Goal: Task Accomplishment & Management: Use online tool/utility

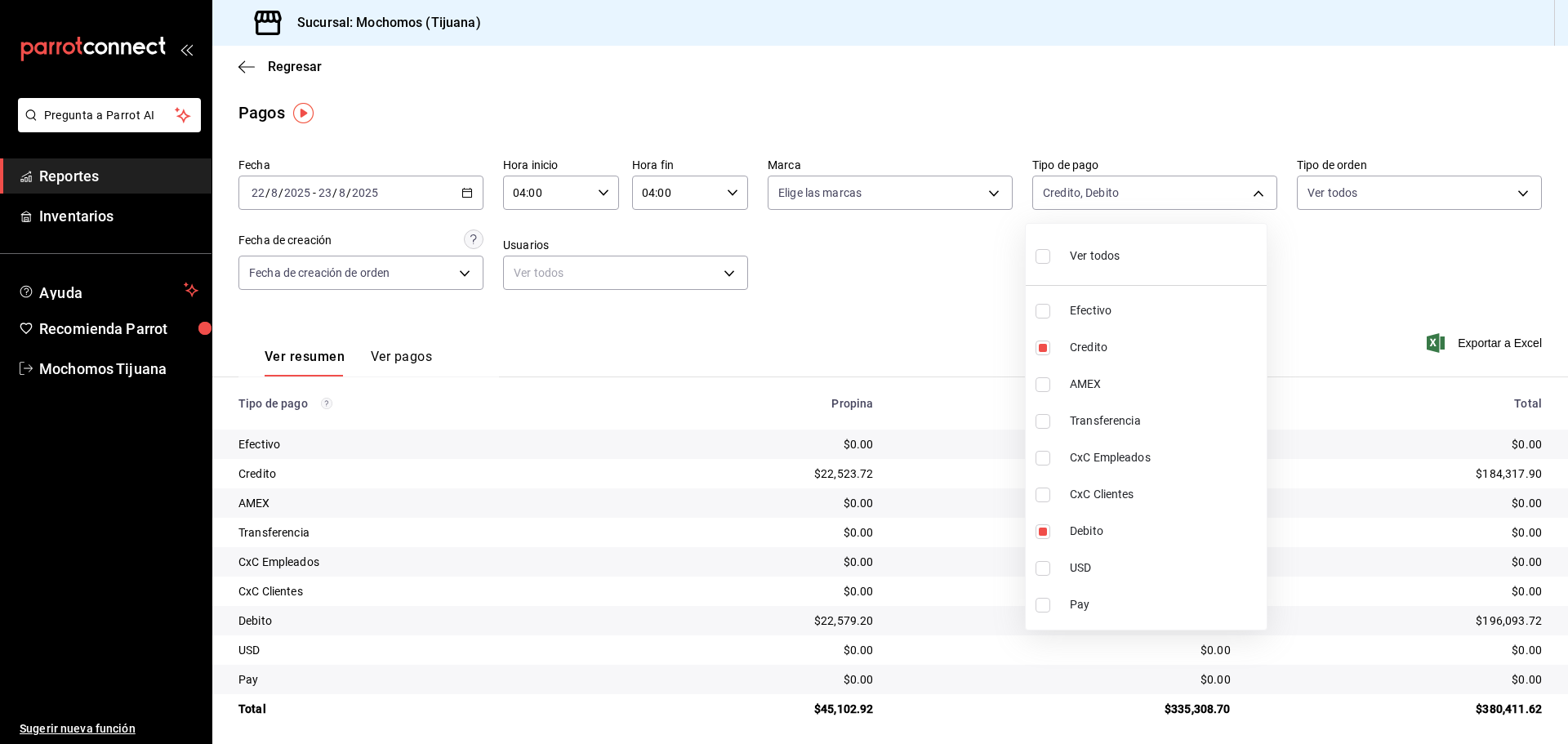
click at [250, 62] on div at bounding box center [784, 372] width 1568 height 744
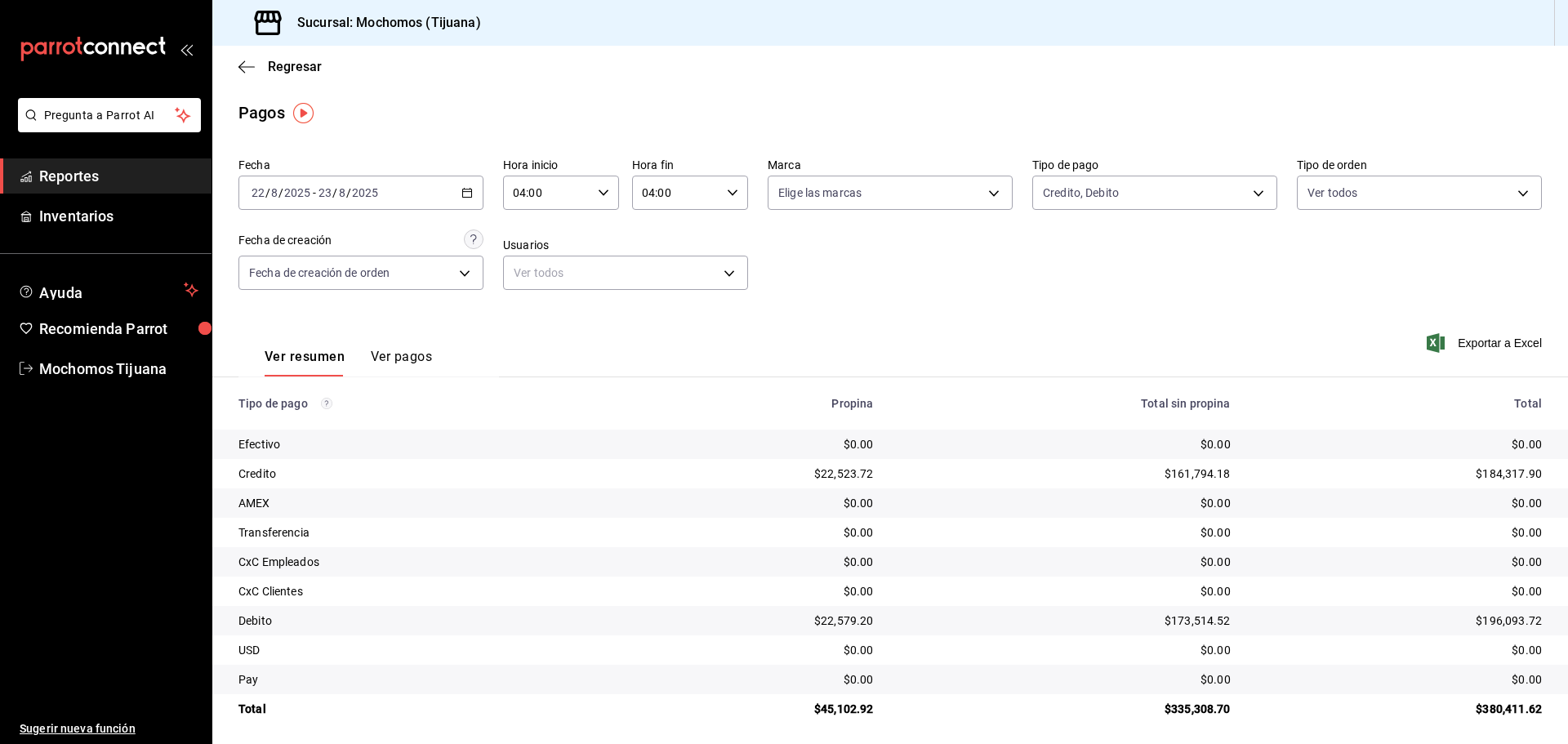
click at [250, 62] on icon "button" at bounding box center [247, 67] width 16 height 15
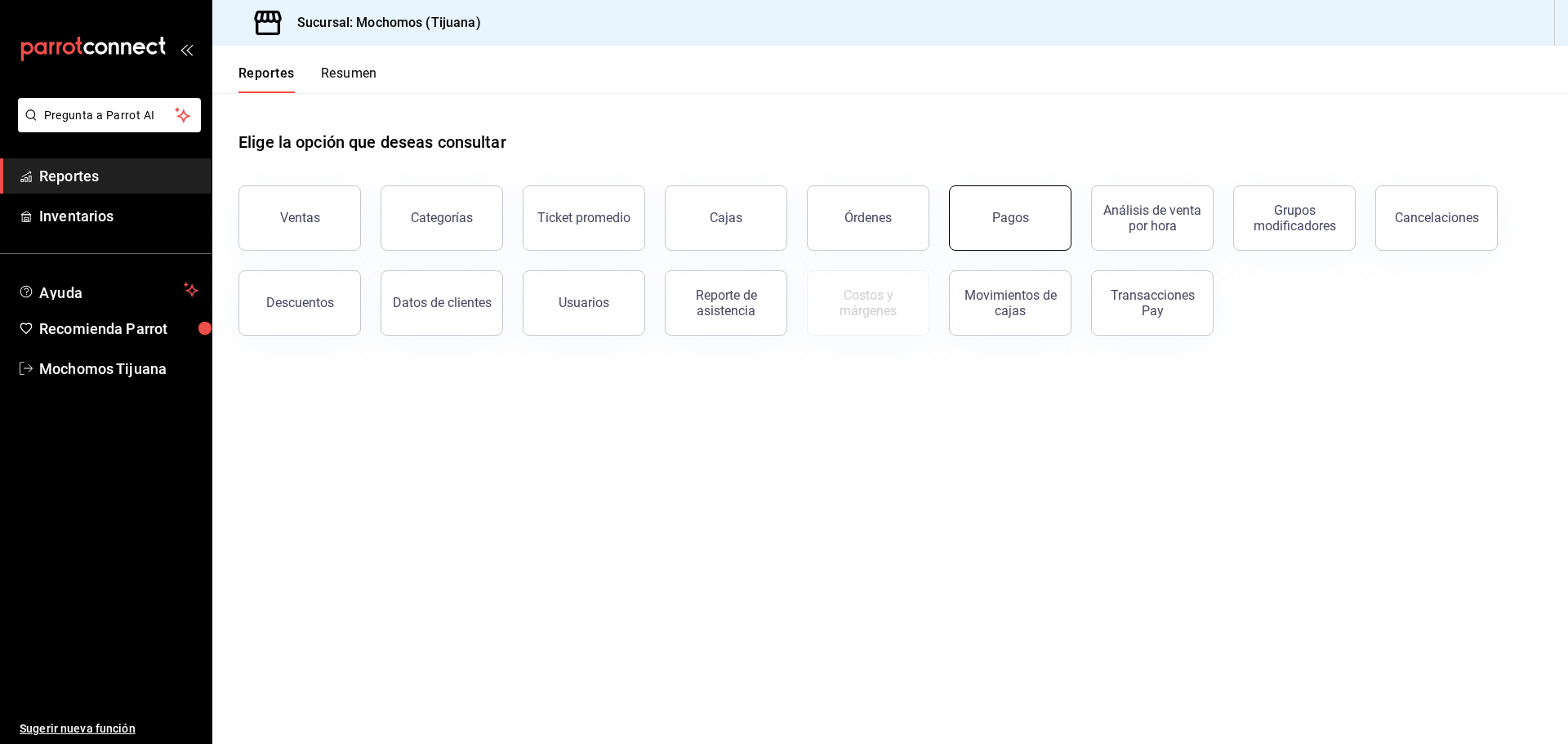
click at [985, 225] on button "Pagos" at bounding box center [1010, 218] width 123 height 65
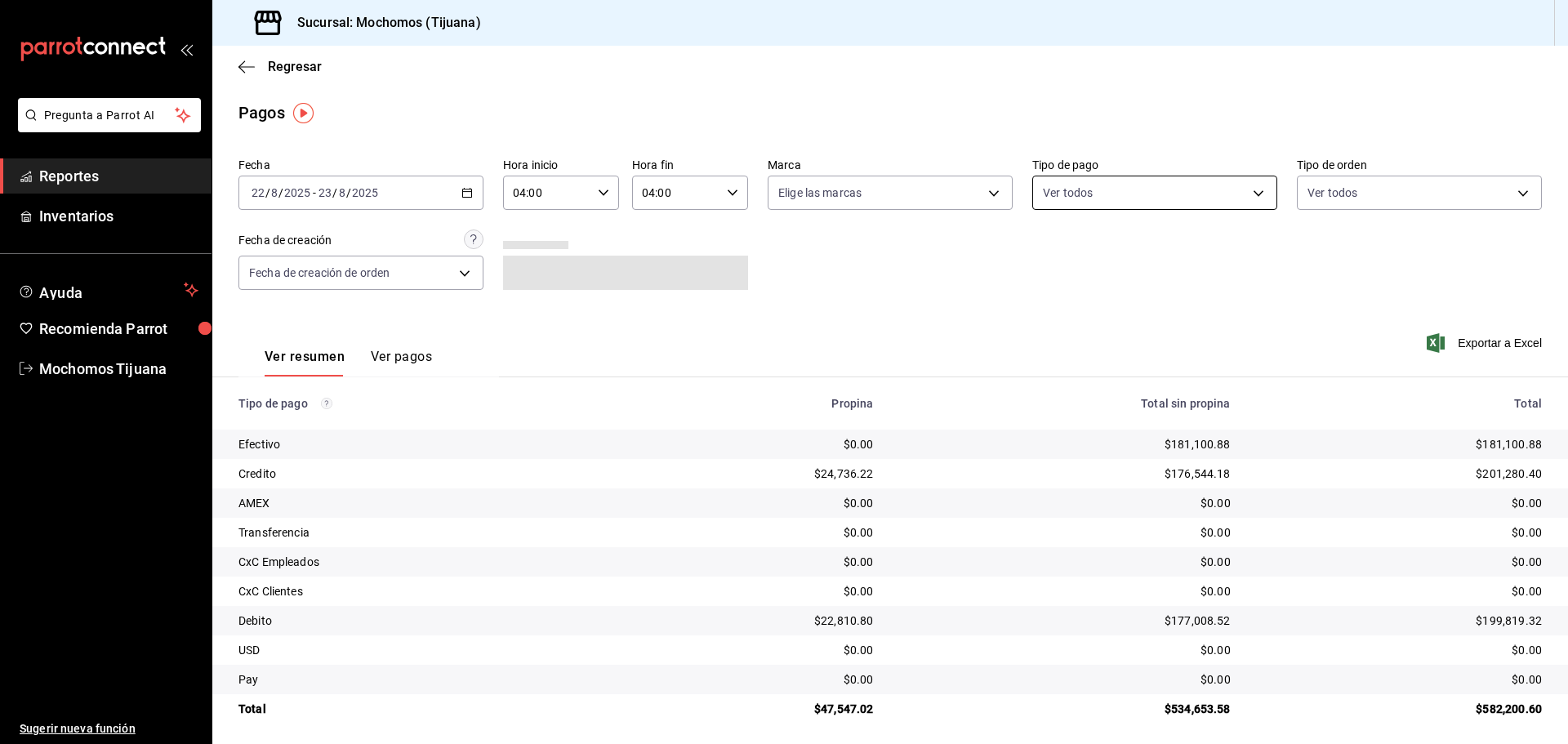
click at [1249, 186] on body "Pregunta a Parrot AI Reportes Inventarios Ayuda Recomienda Parrot Mochomos Tiju…" at bounding box center [784, 372] width 1568 height 744
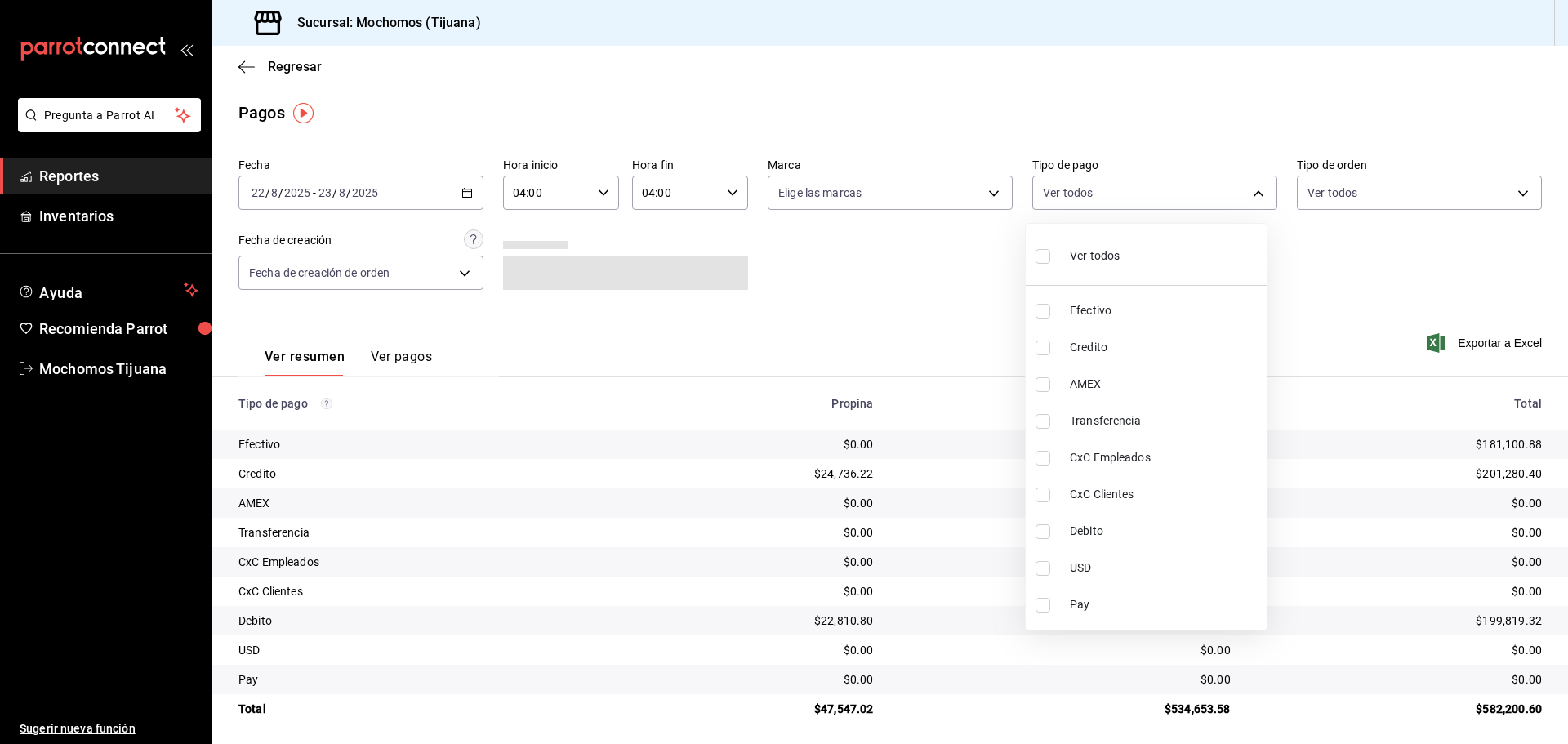
click at [1167, 538] on span "Debito" at bounding box center [1165, 530] width 190 height 17
type input "b7370aa5-450f-4a05-bab4-2784151f97fb"
checkbox input "true"
click at [1106, 347] on span "Credito" at bounding box center [1172, 347] width 190 height 17
type input "b7370aa5-450f-4a05-bab4-2784151f97fb,a27a072c-b141-4985-9f83-ae60dbe2196b"
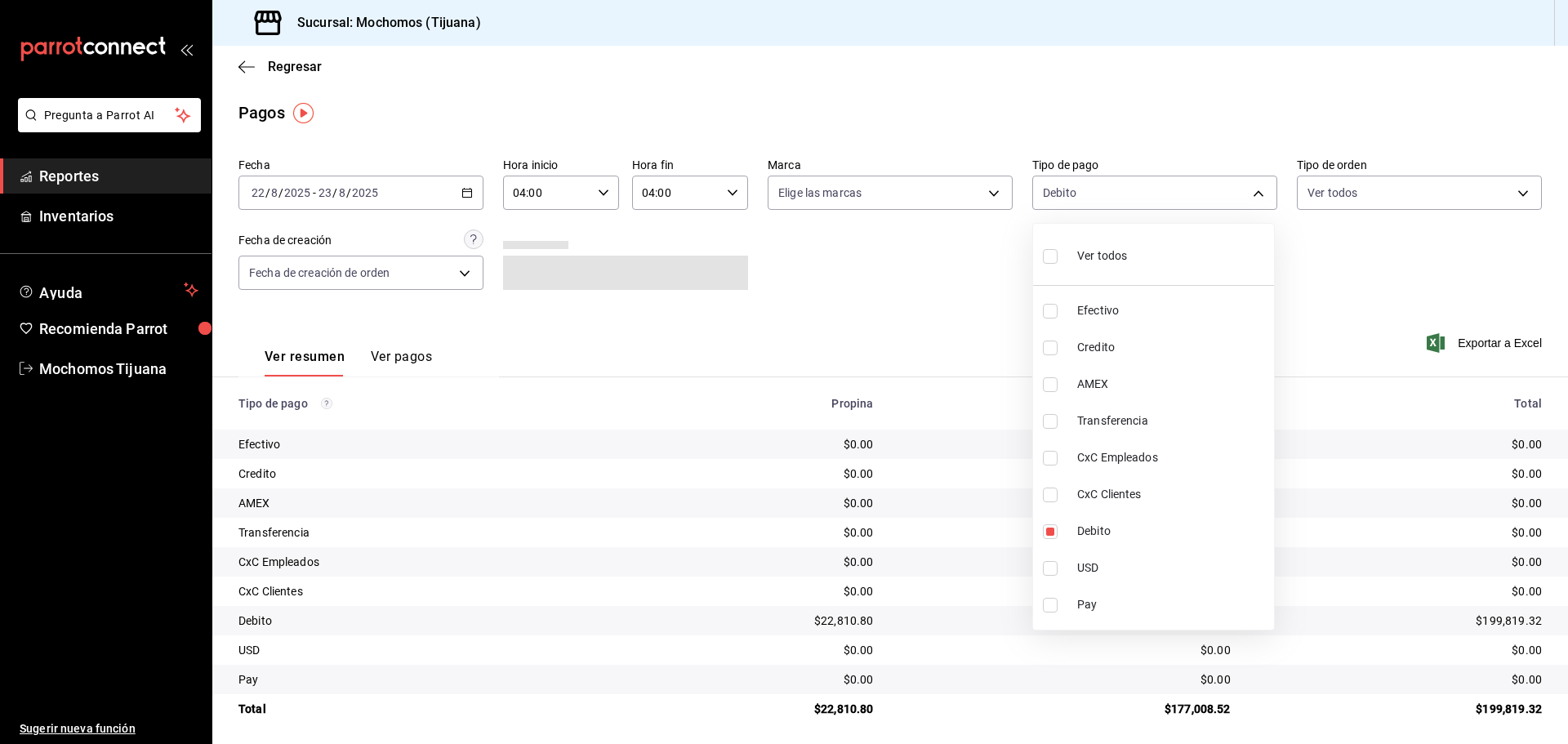
checkbox input "true"
click at [1188, 683] on div at bounding box center [784, 372] width 1568 height 744
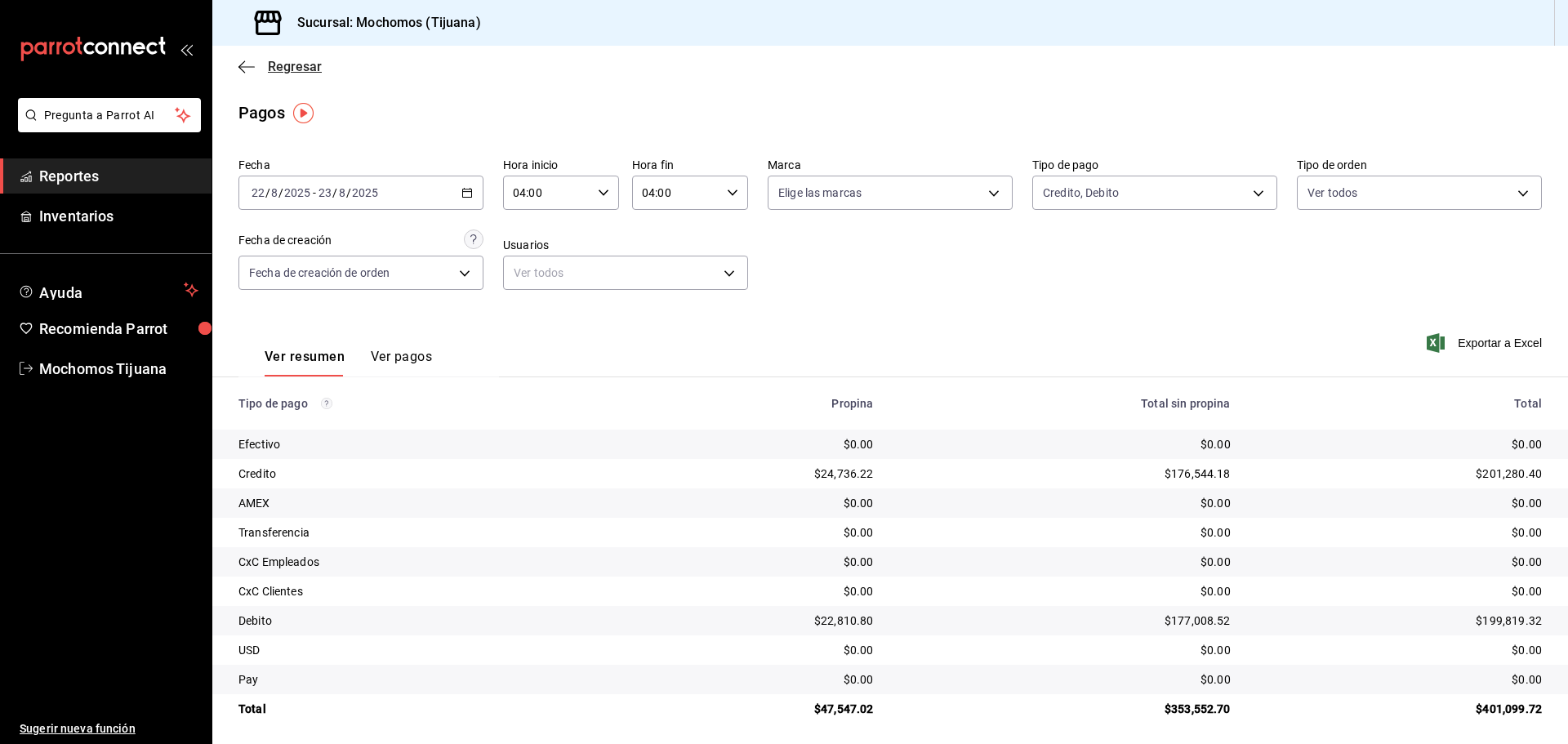
click at [264, 70] on span "Regresar" at bounding box center [280, 66] width 84 height 15
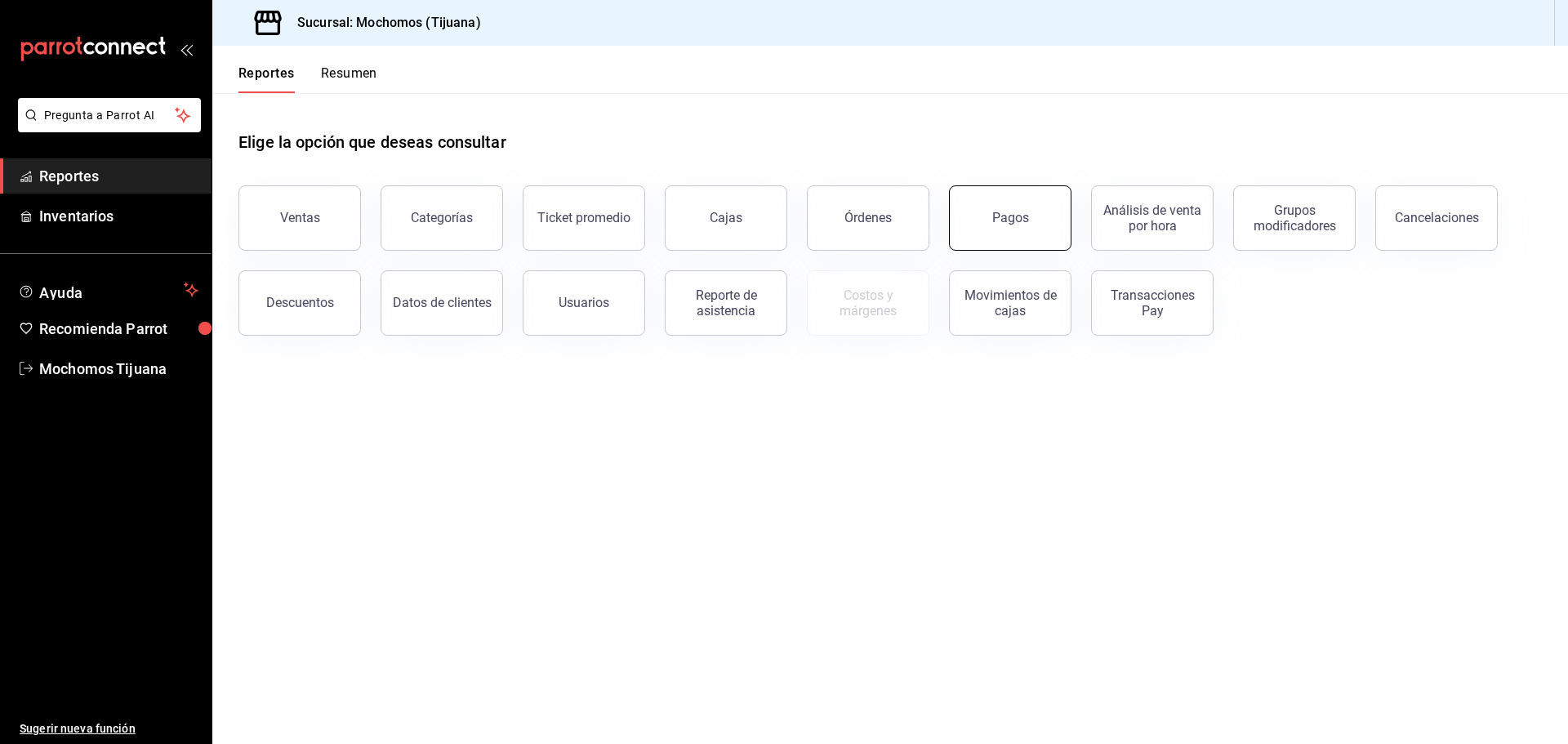
click at [1037, 229] on button "Pagos" at bounding box center [1010, 218] width 123 height 65
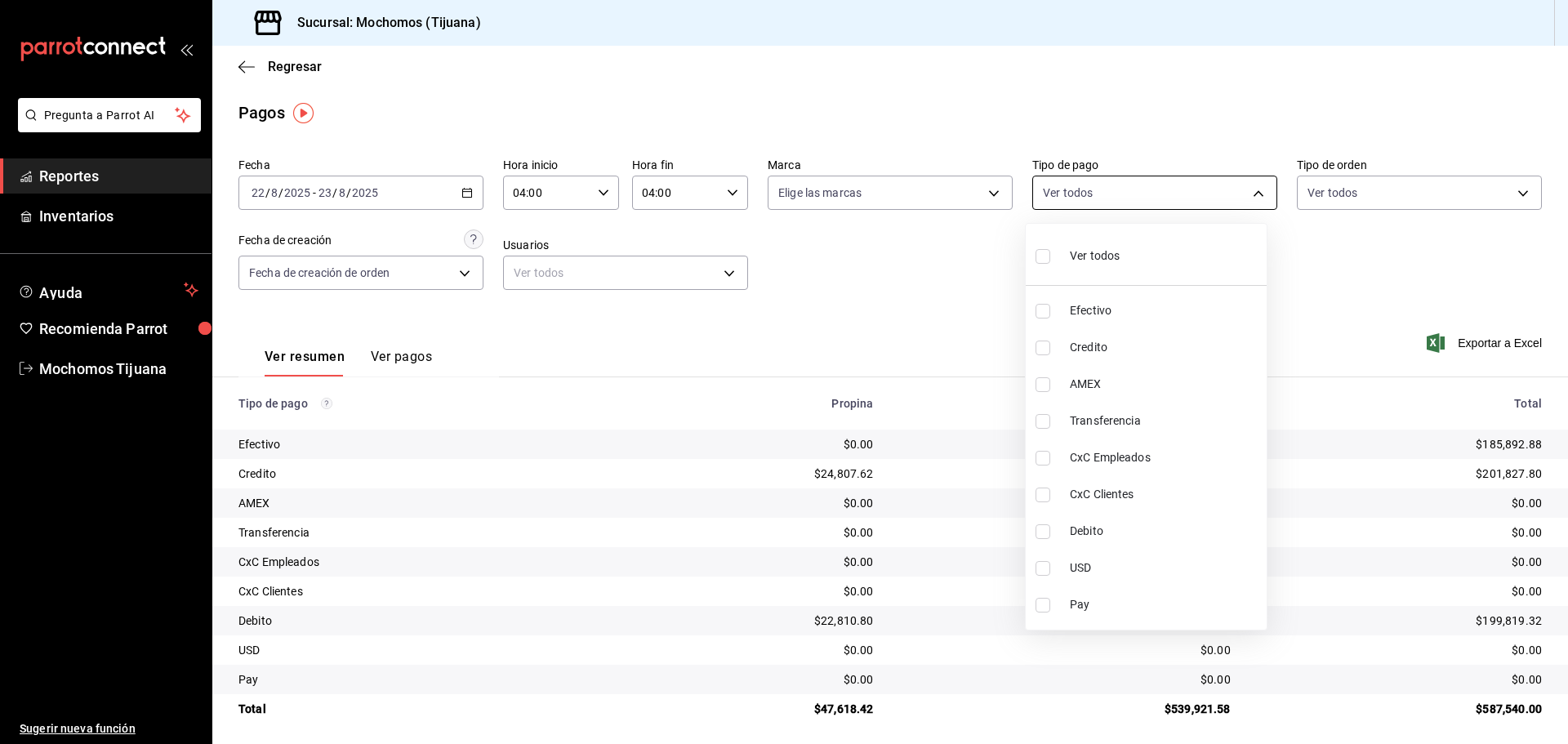
click at [1224, 187] on body "Pregunta a Parrot AI Reportes Inventarios Ayuda Recomienda Parrot Mochomos Tiju…" at bounding box center [784, 372] width 1568 height 744
click at [1139, 351] on span "Credito" at bounding box center [1165, 347] width 190 height 17
type input "a27a072c-b141-4985-9f83-ae60dbe2196b"
checkbox input "true"
click at [1147, 533] on span "Debito" at bounding box center [1172, 530] width 190 height 17
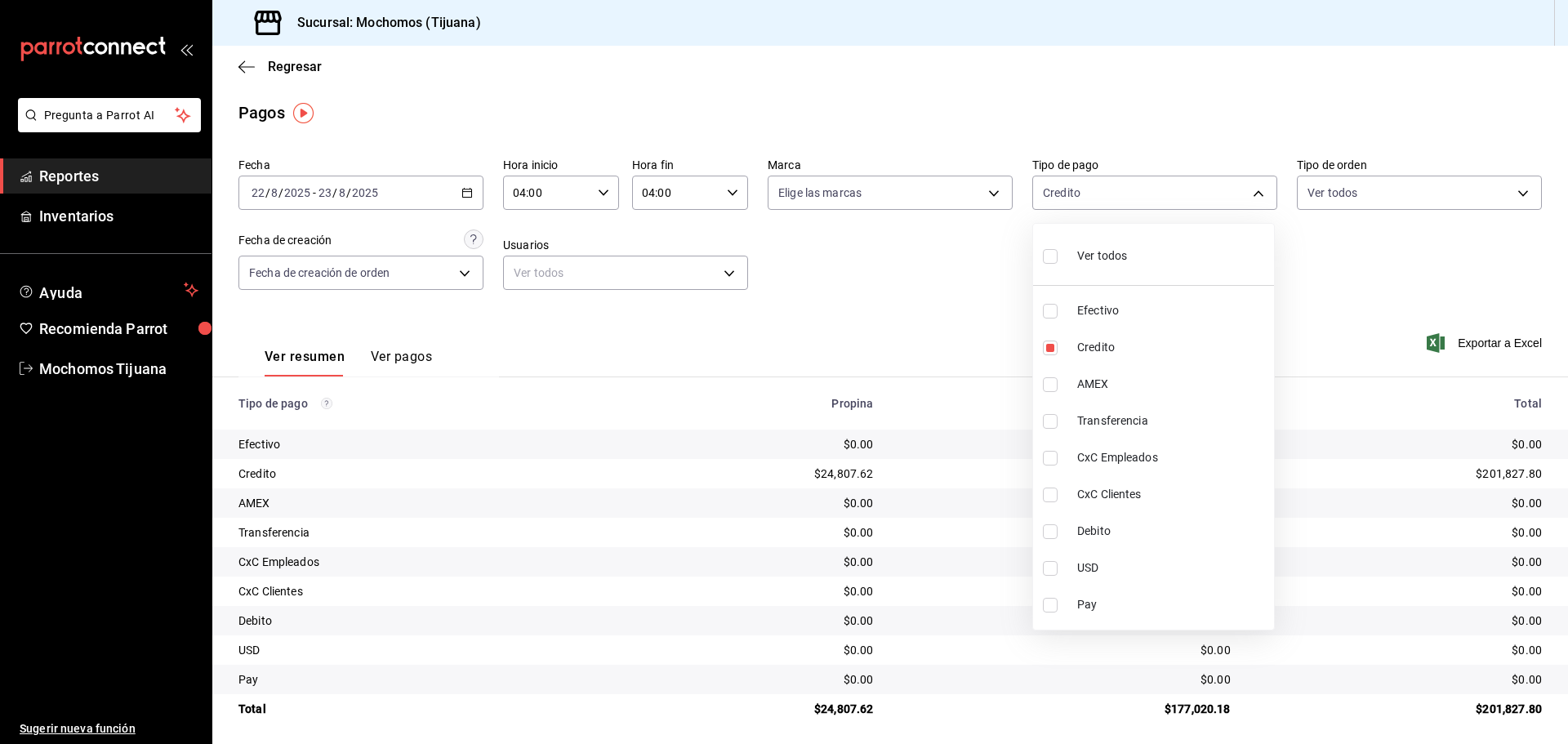
type input "a27a072c-b141-4985-9f83-ae60dbe2196b,b7370aa5-450f-4a05-bab4-2784151f97fb"
checkbox input "true"
click at [1377, 281] on div at bounding box center [784, 372] width 1568 height 744
